Goal: Task Accomplishment & Management: Manage account settings

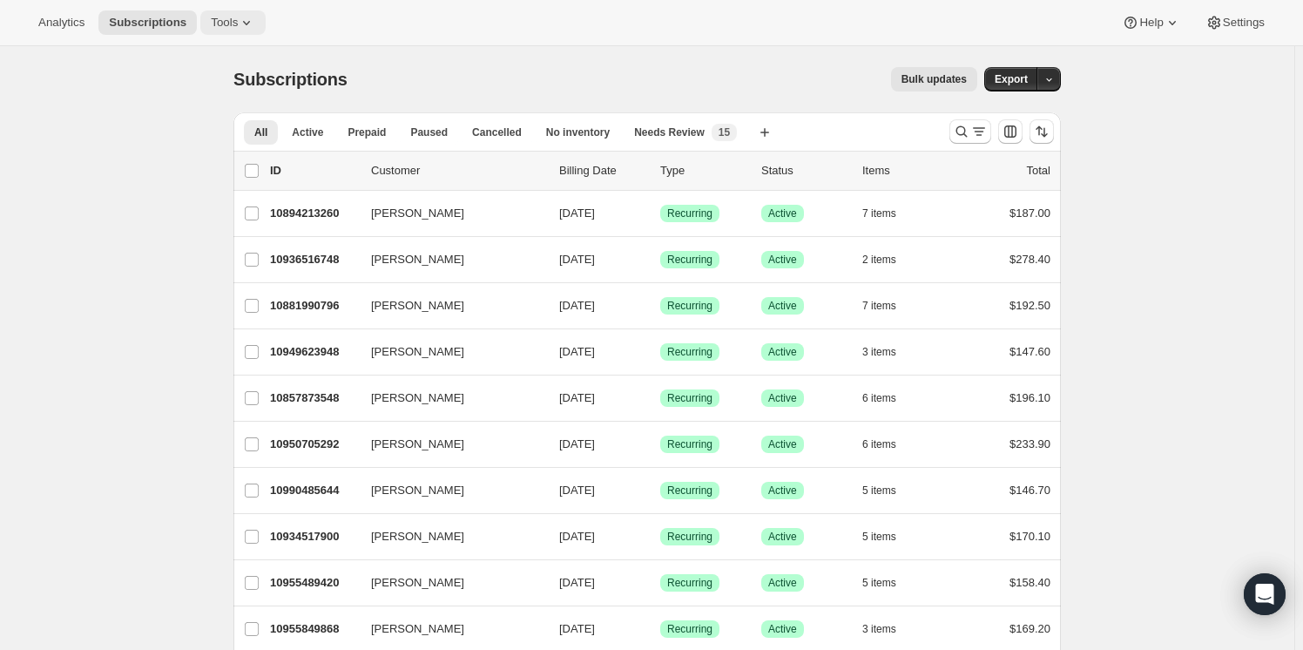
click at [211, 30] on button "Tools" at bounding box center [232, 22] width 65 height 24
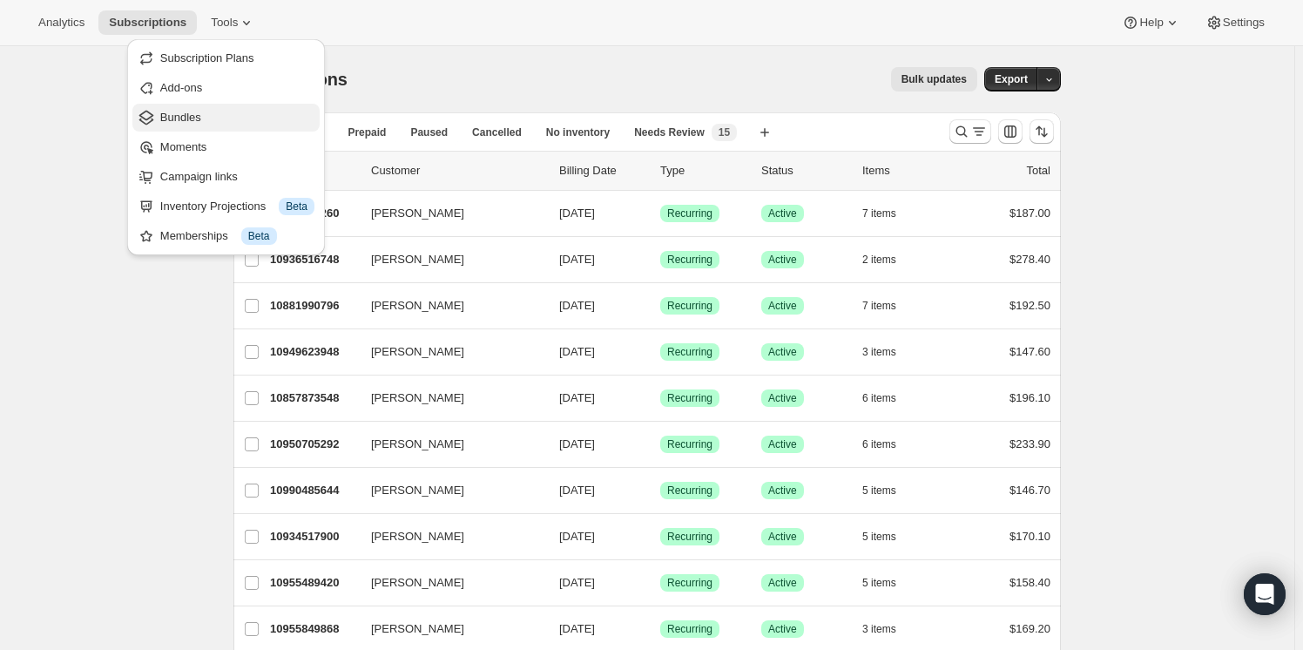
click at [199, 118] on span "Bundles" at bounding box center [237, 117] width 154 height 17
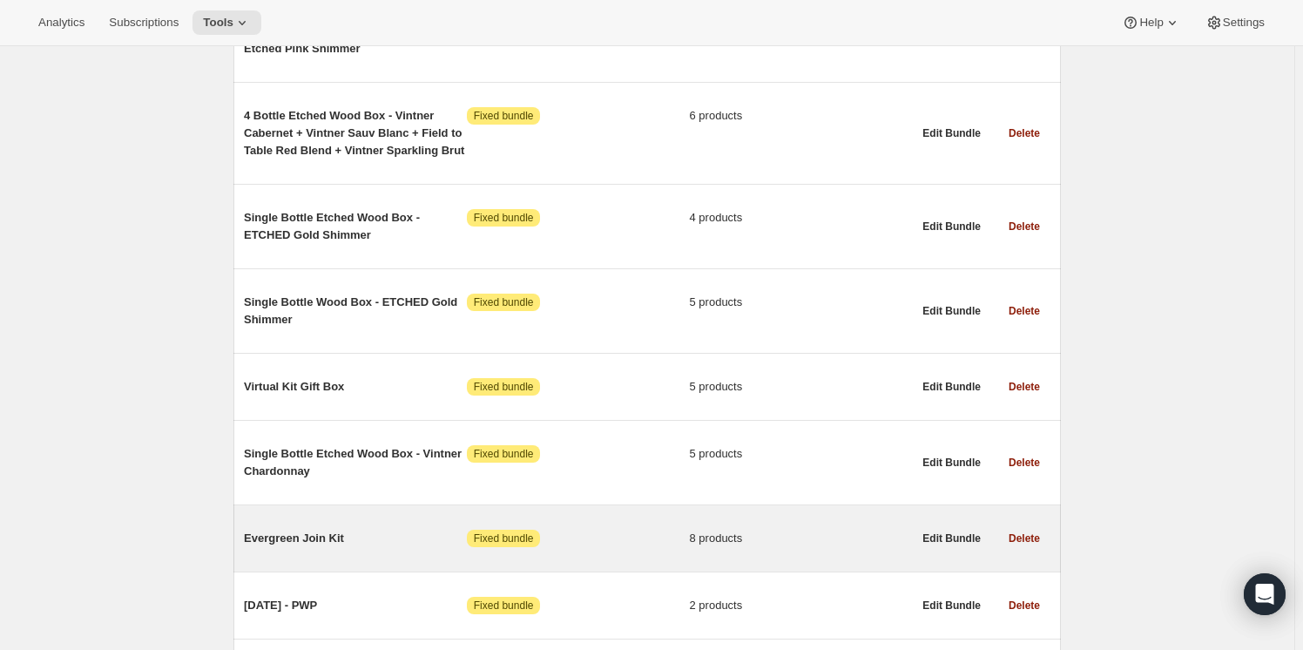
scroll to position [4578, 0]
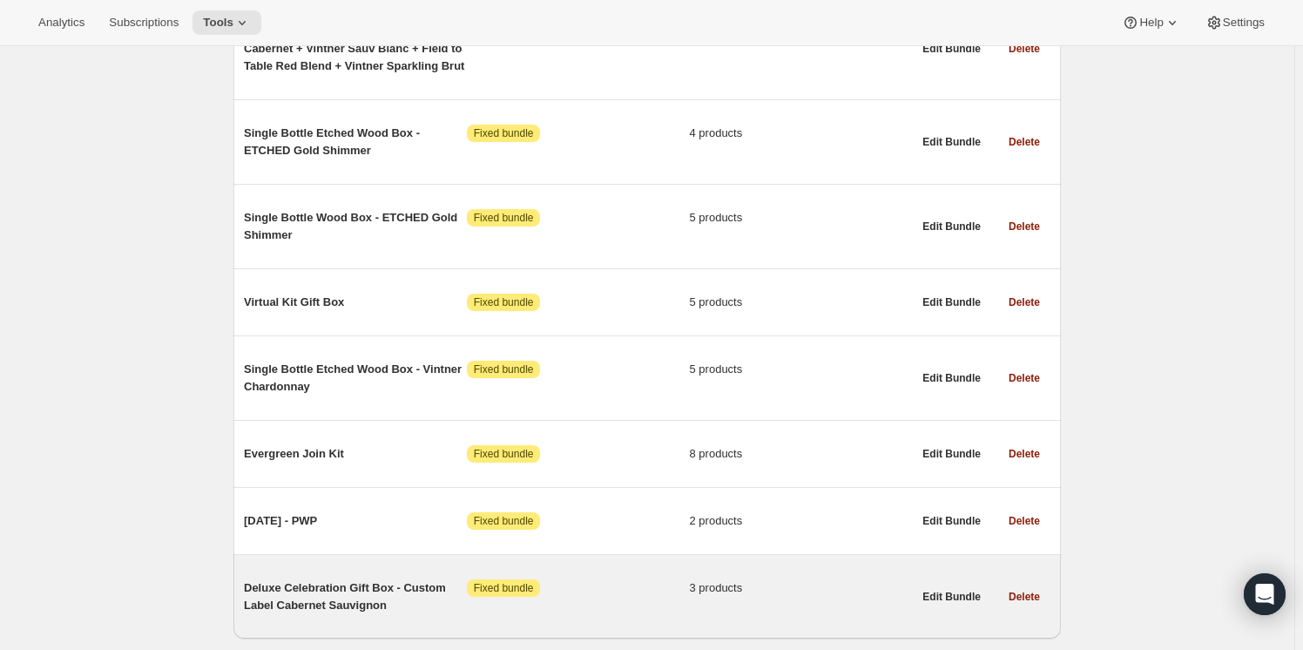
click at [322, 579] on span "Deluxe Celebration Gift Box - Custom Label Cabernet Sauvignon" at bounding box center [355, 596] width 223 height 35
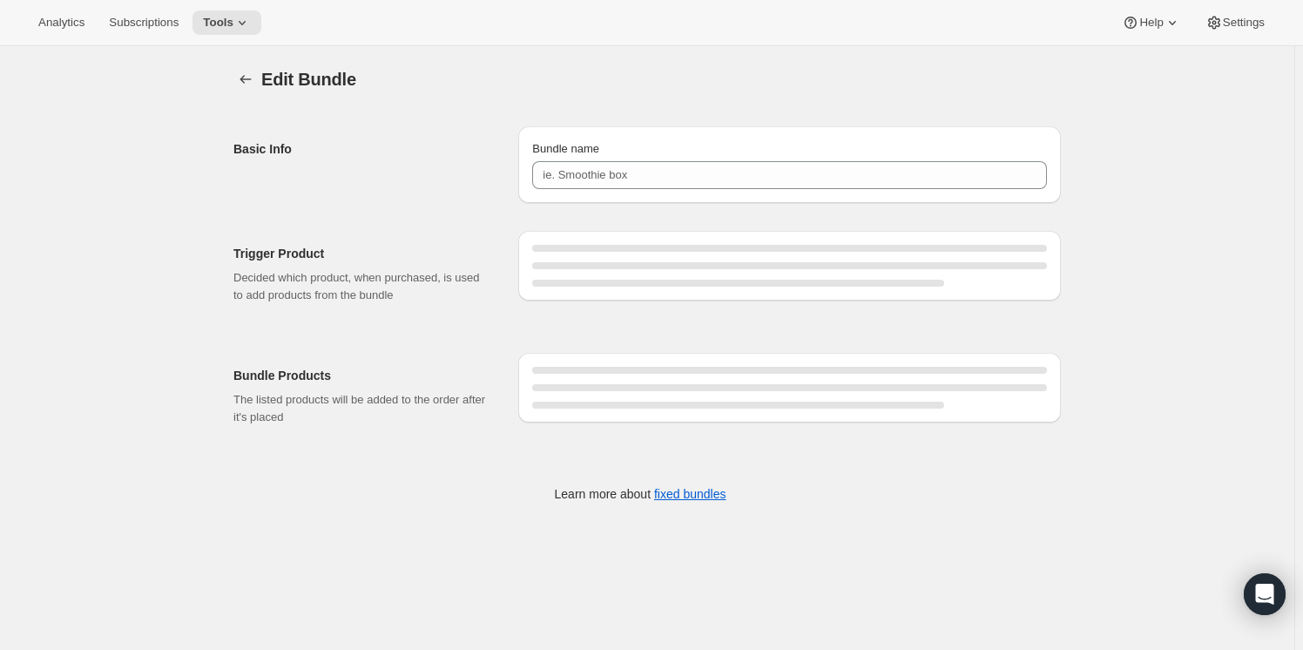
click at [322, 535] on div "Edit Bundle. This page is ready Edit Bundle Basic Info Bundle name Trigger Prod…" at bounding box center [646, 296] width 869 height 500
type input "Deluxe Celebration Gift Box - Custom Label Cabernet Sauvignon"
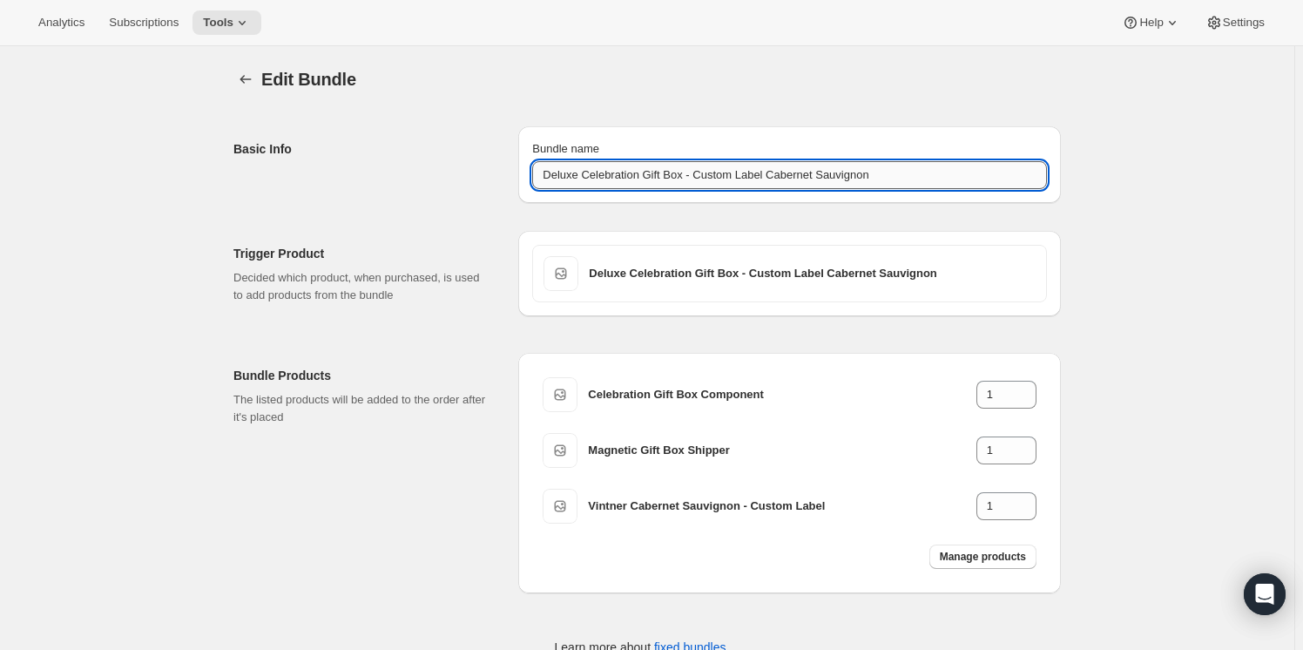
click at [586, 177] on input "Deluxe Celebration Gift Box - Custom Label Cabernet Sauvignon" at bounding box center [789, 175] width 515 height 28
click at [652, 168] on input "Deluxe Celebration Gift Box - Custom Label Cabernet Sauvignon" at bounding box center [789, 175] width 515 height 28
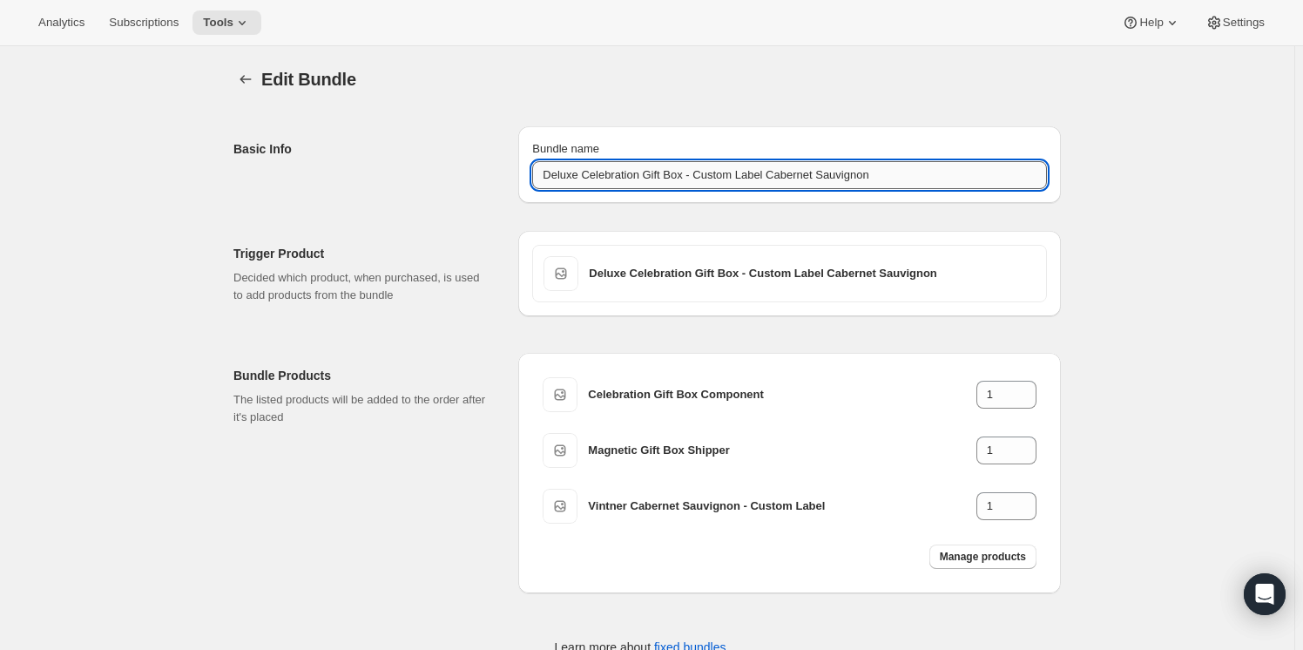
click at [652, 168] on input "Deluxe Celebration Gift Box - Custom Label Cabernet Sauvignon" at bounding box center [789, 175] width 515 height 28
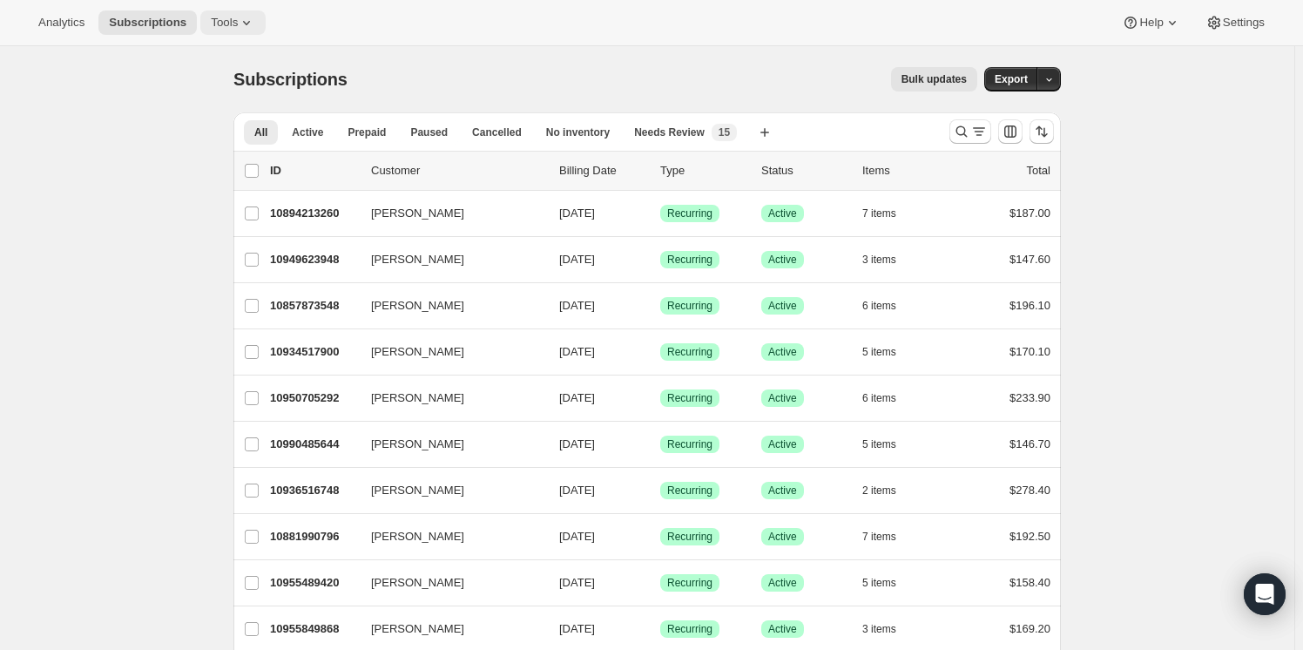
click at [238, 28] on icon at bounding box center [246, 22] width 17 height 17
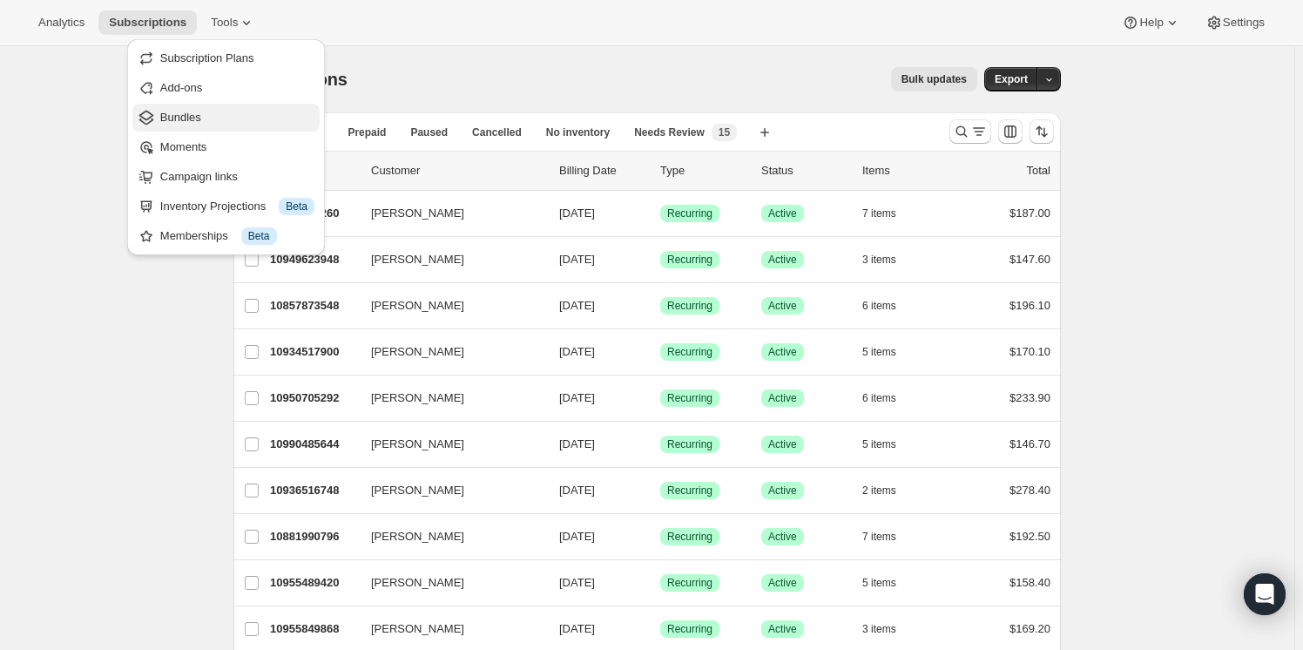
click at [177, 111] on span "Bundles" at bounding box center [180, 117] width 41 height 13
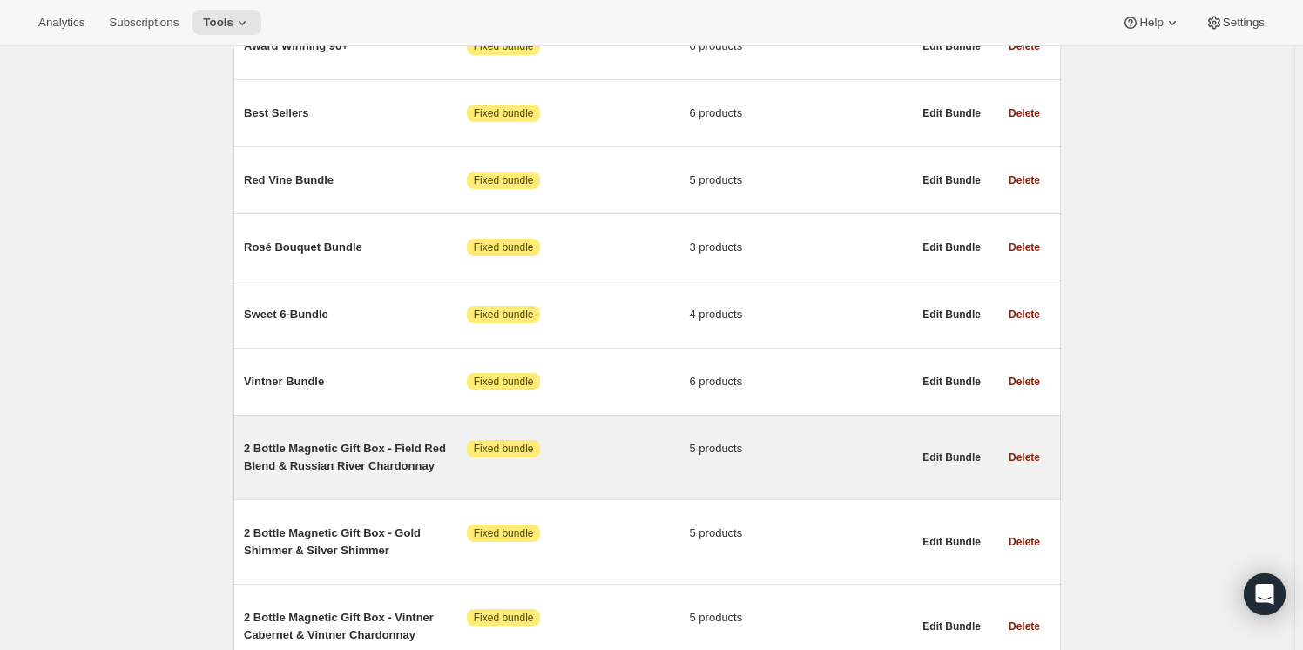
scroll to position [712, 0]
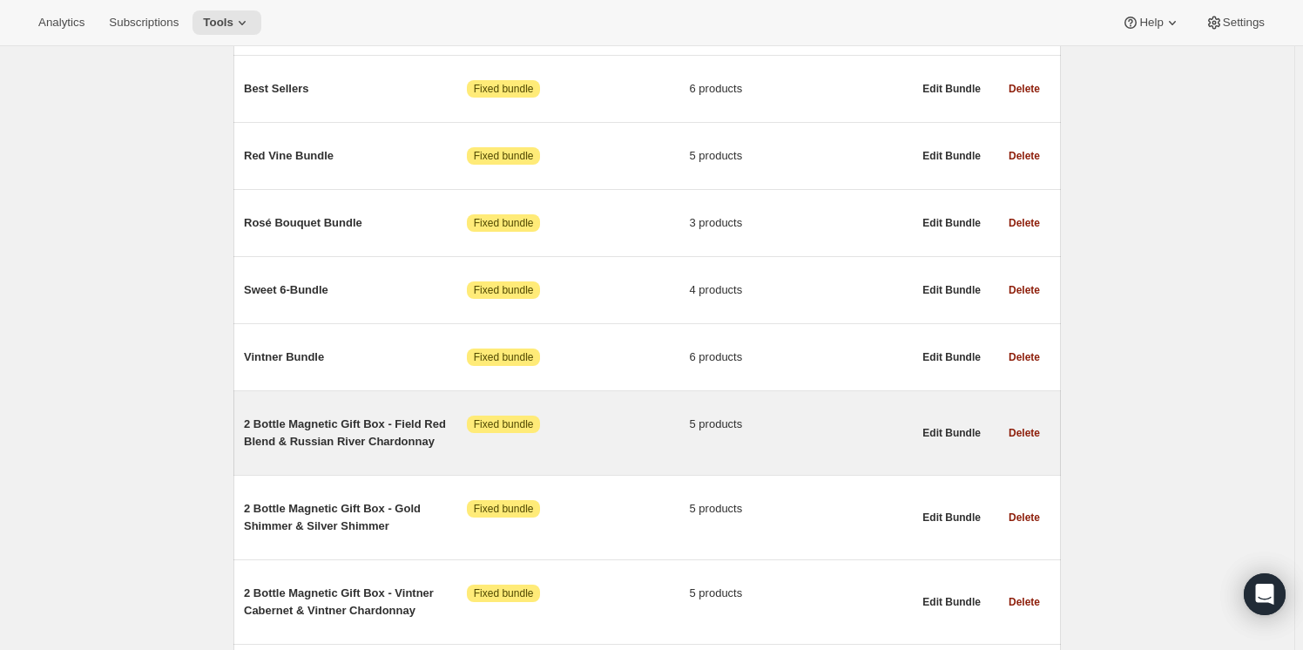
click at [267, 431] on span "2 Bottle Magnetic Gift Box - Field Red Blend & Russian River Chardonnay" at bounding box center [355, 432] width 223 height 35
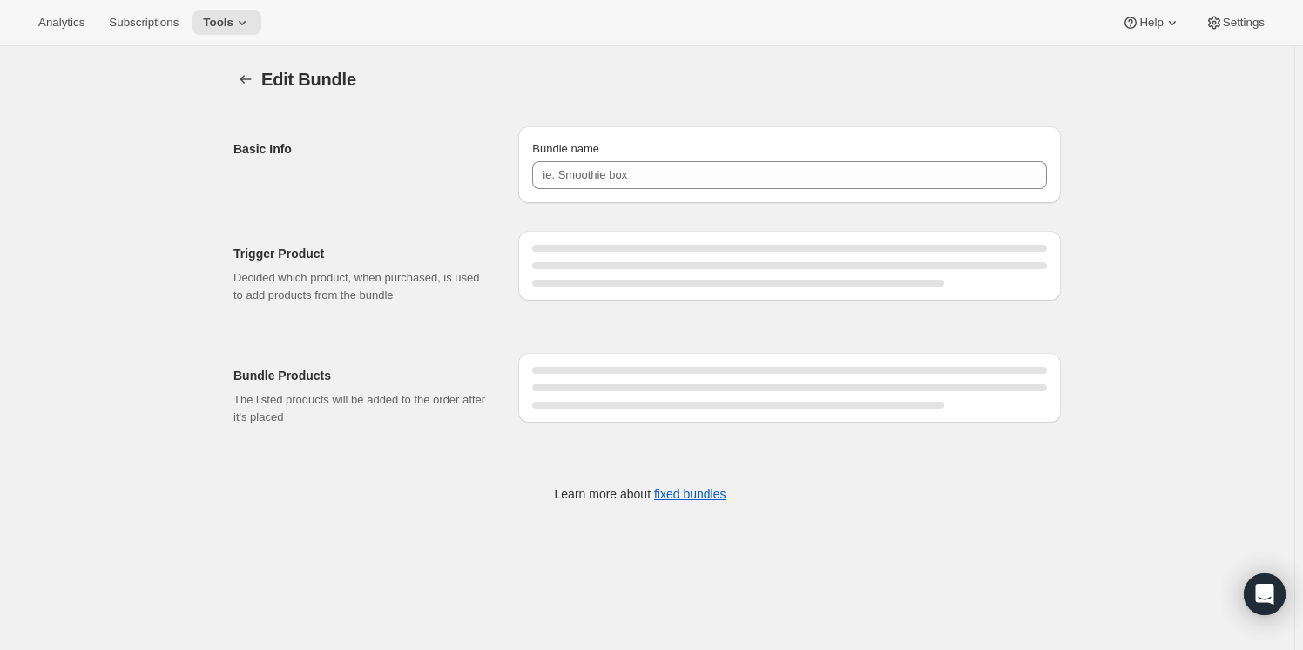
type input "2 Bottle Magnetic Gift Box - Field Red Blend & Russian River Chardonnay"
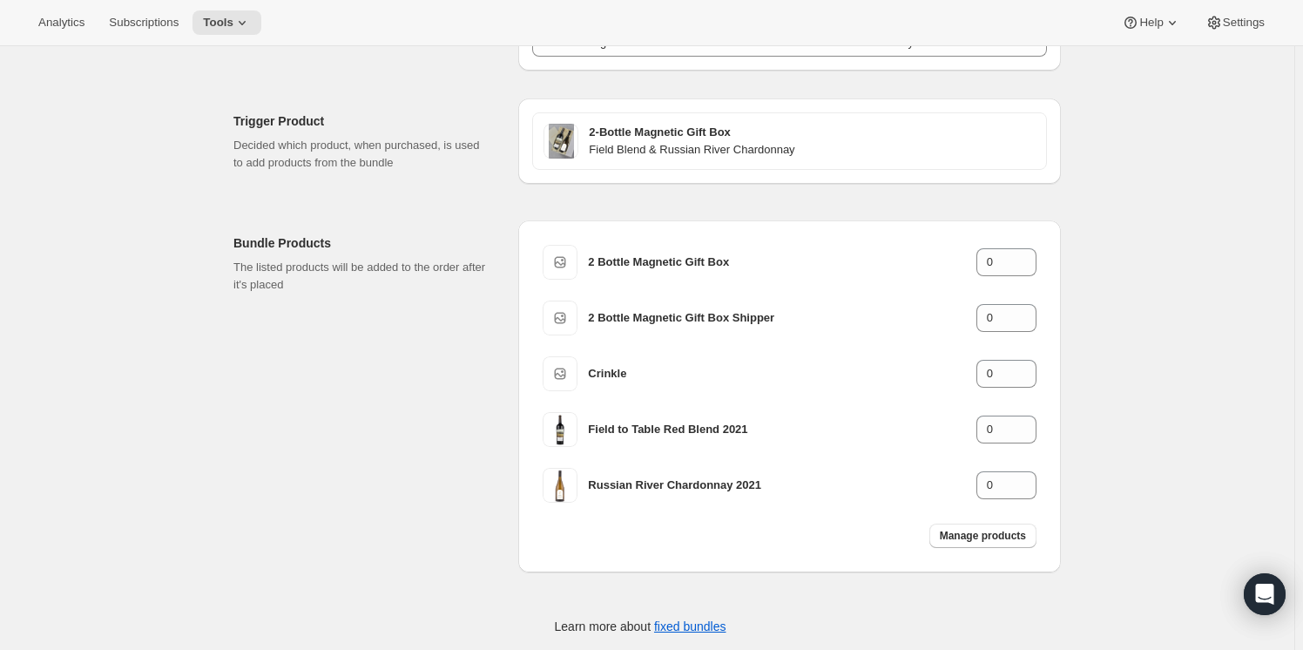
scroll to position [158, 0]
